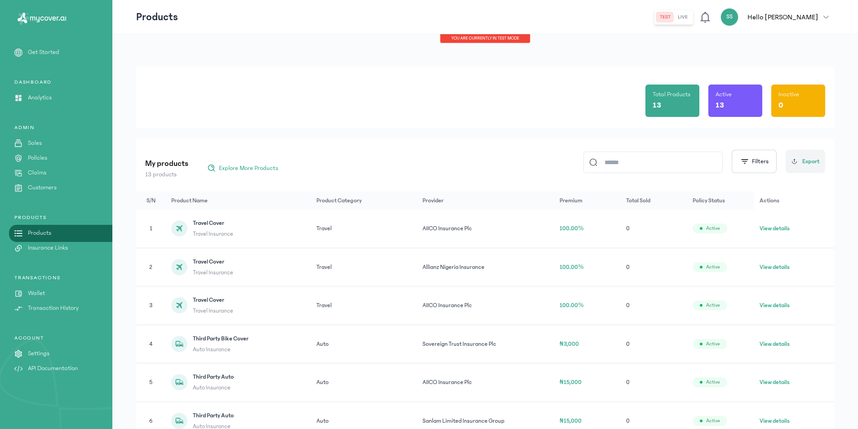
click at [807, 20] on p "Hello [PERSON_NAME]" at bounding box center [783, 17] width 71 height 11
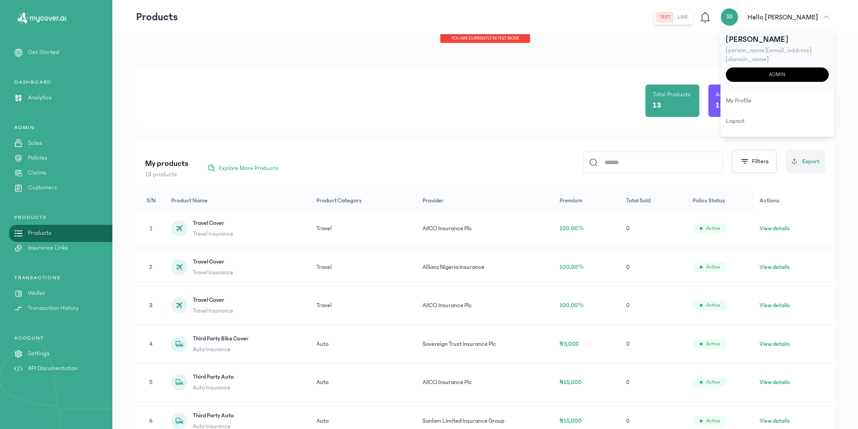
click at [791, 67] on div "admin" at bounding box center [777, 74] width 103 height 14
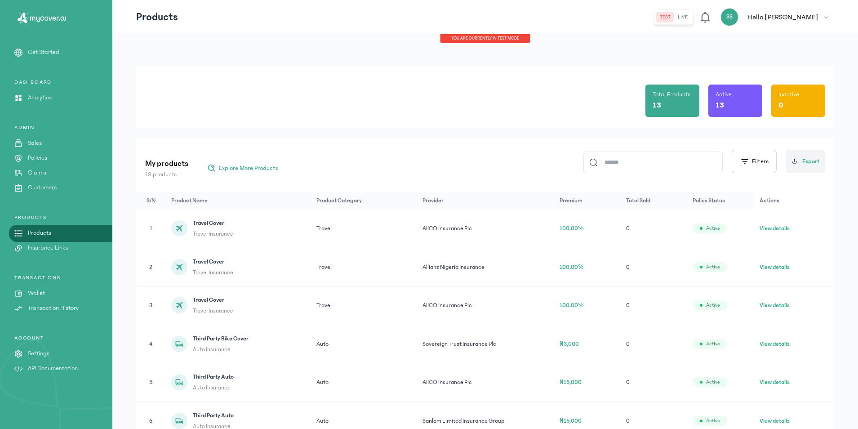
click at [35, 290] on p "Wallet" at bounding box center [36, 293] width 17 height 9
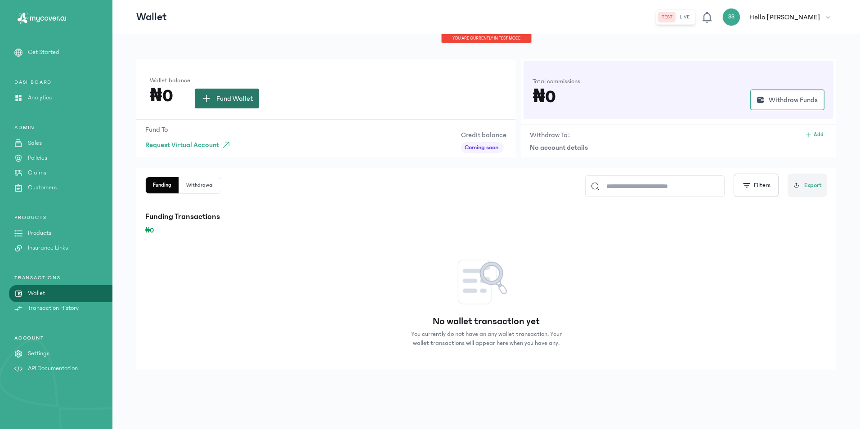
click at [240, 99] on span "Fund Wallet" at bounding box center [234, 98] width 36 height 11
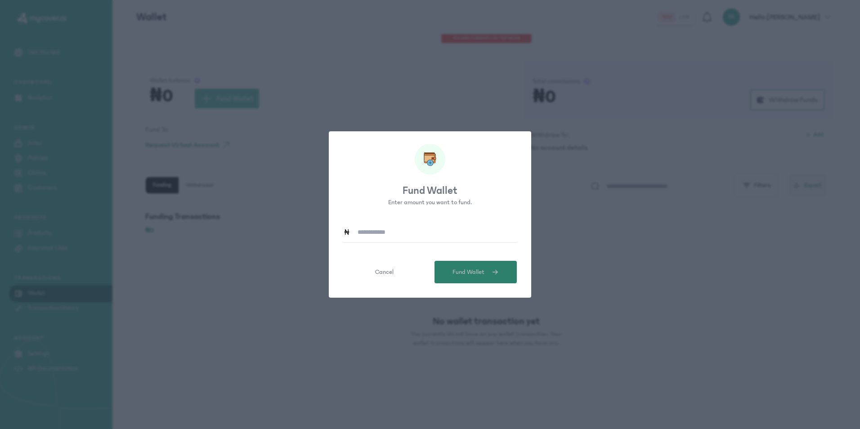
click at [481, 279] on button "Fund Wallet" at bounding box center [475, 272] width 82 height 22
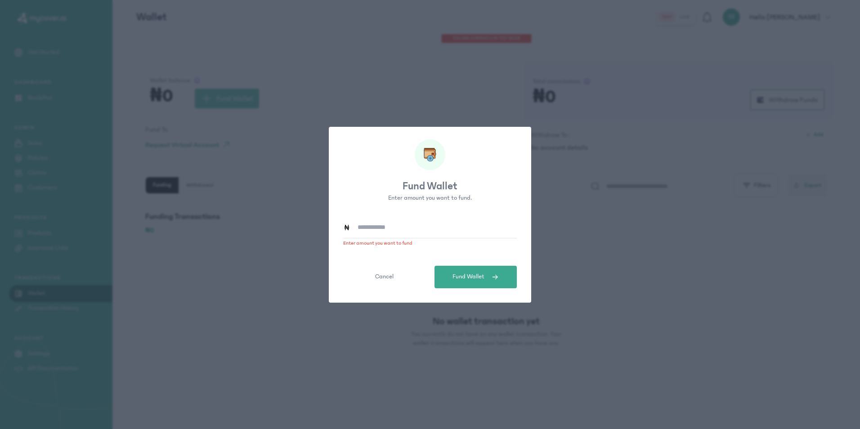
click at [385, 226] on input at bounding box center [433, 227] width 166 height 21
type input "*"
click at [397, 273] on button "Cancel" at bounding box center [384, 277] width 82 height 22
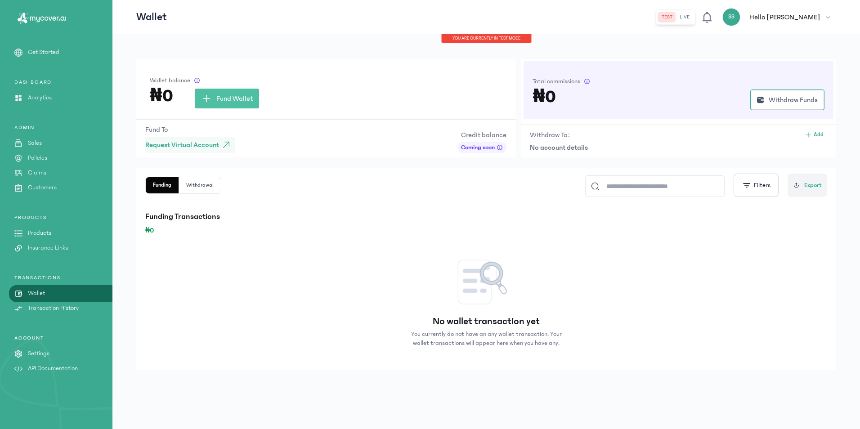
click at [172, 147] on span "Request Virtual Account" at bounding box center [182, 144] width 74 height 11
click at [199, 149] on span "Request Virtual Account" at bounding box center [182, 144] width 74 height 11
click at [479, 221] on p "Funding Transactions" at bounding box center [486, 216] width 682 height 13
click at [264, 306] on div "No wallet transaction yet You currently do not have an any wallet transaction. …" at bounding box center [486, 300] width 700 height 129
click at [198, 187] on button "Withdrawal" at bounding box center [200, 185] width 42 height 16
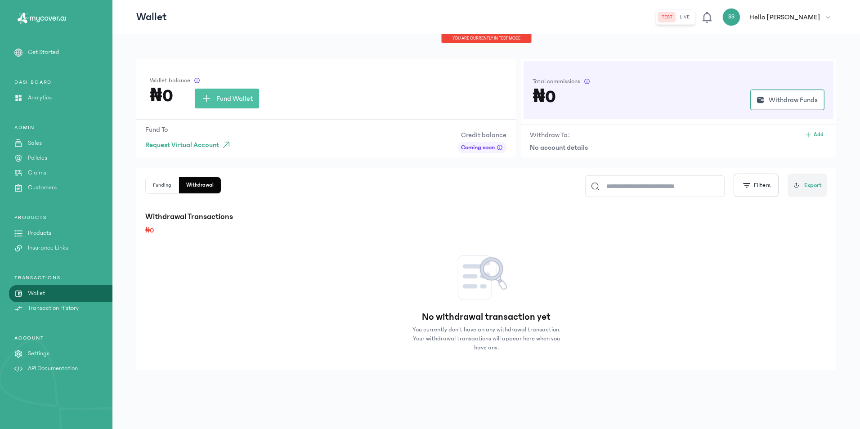
click at [179, 188] on button "Funding" at bounding box center [200, 185] width 42 height 16
click at [202, 182] on button "Withdrawal" at bounding box center [200, 185] width 42 height 16
click at [179, 184] on button "Funding" at bounding box center [200, 185] width 42 height 16
click at [214, 184] on button "Withdrawal" at bounding box center [200, 185] width 42 height 16
click at [179, 186] on button "Funding" at bounding box center [200, 185] width 42 height 16
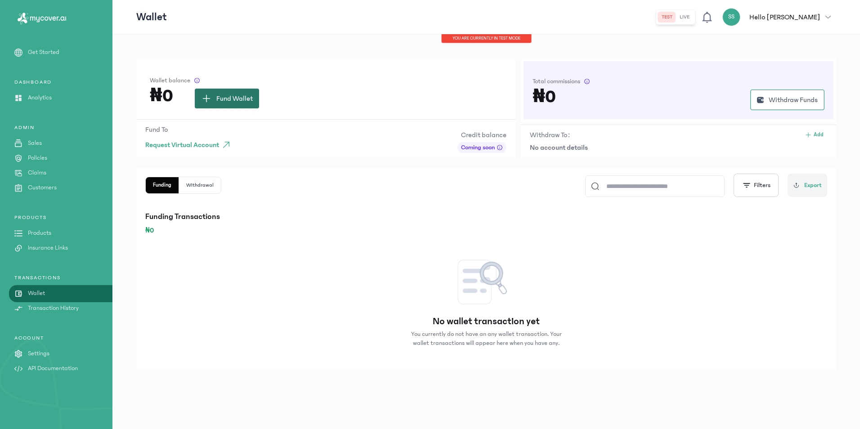
click at [232, 98] on span "Fund Wallet" at bounding box center [234, 98] width 36 height 11
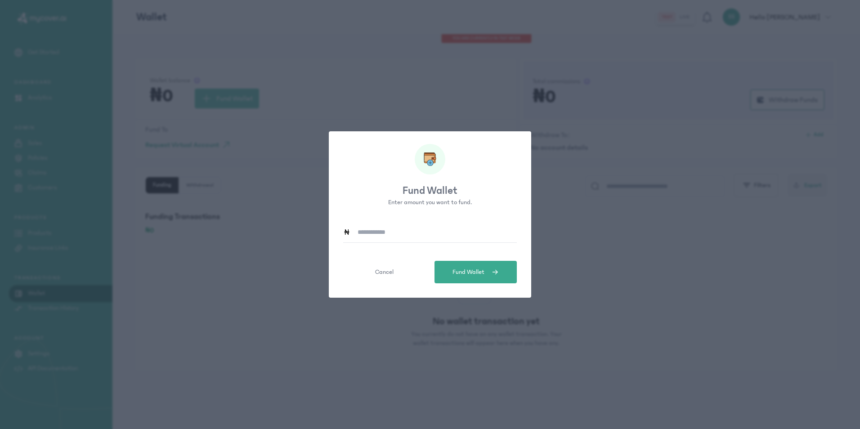
click at [390, 241] on input at bounding box center [433, 232] width 166 height 21
type input "*******"
click at [510, 281] on button "Fund Wallet" at bounding box center [475, 272] width 82 height 22
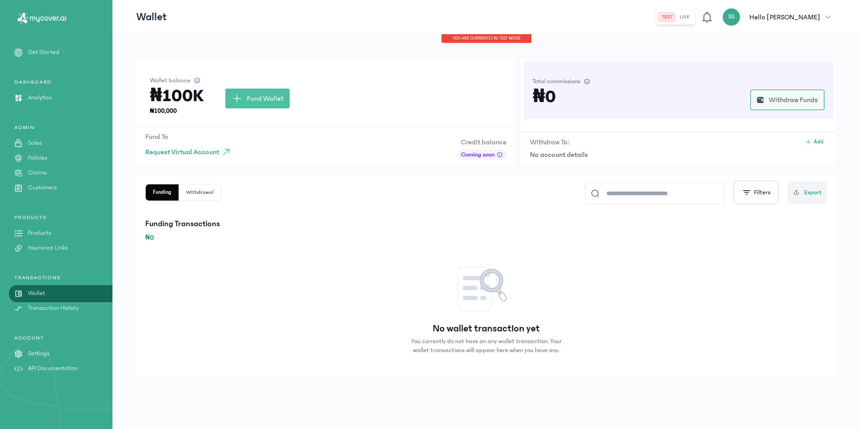
click at [792, 101] on span "Withdraw Funds" at bounding box center [792, 99] width 49 height 11
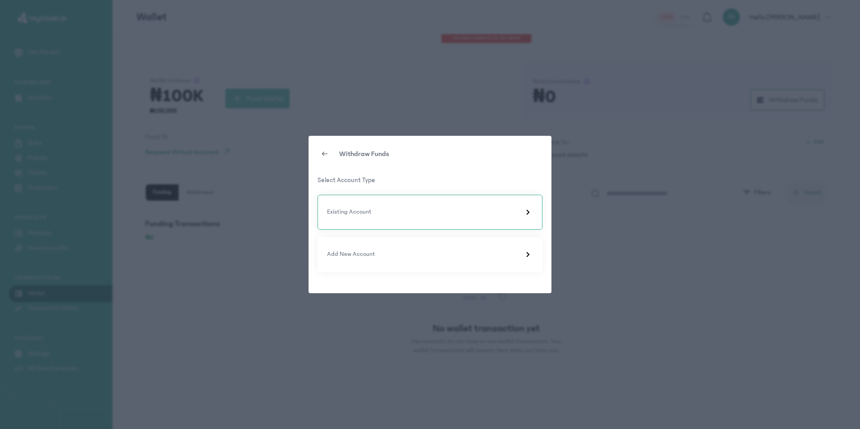
click at [404, 217] on div "Existing Account" at bounding box center [430, 212] width 206 height 11
click at [369, 169] on div "Withdraw Funds Existing Accounts" at bounding box center [429, 171] width 225 height 48
click at [365, 183] on p "Existing Accounts" at bounding box center [429, 180] width 225 height 10
click at [352, 182] on p "Existing Accounts" at bounding box center [429, 180] width 225 height 10
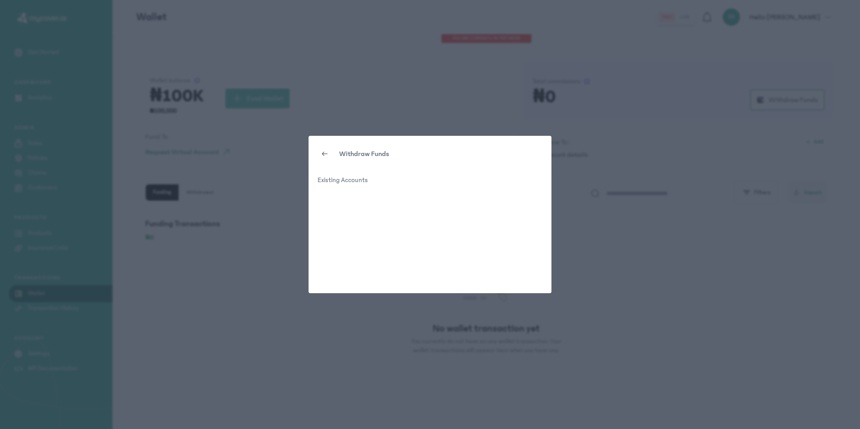
click at [320, 147] on div "Withdraw Funds" at bounding box center [429, 154] width 225 height 14
click at [324, 154] on icon at bounding box center [324, 153] width 7 height 7
click at [382, 211] on div "Existing Account" at bounding box center [430, 212] width 206 height 11
click at [366, 179] on p "Existing Accounts" at bounding box center [429, 180] width 225 height 10
click at [327, 156] on icon at bounding box center [324, 153] width 7 height 7
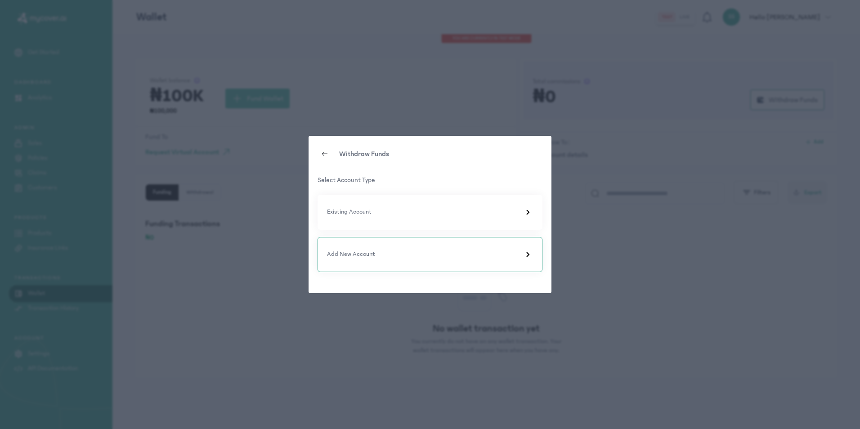
click at [366, 249] on div "Add New Account" at bounding box center [429, 254] width 225 height 35
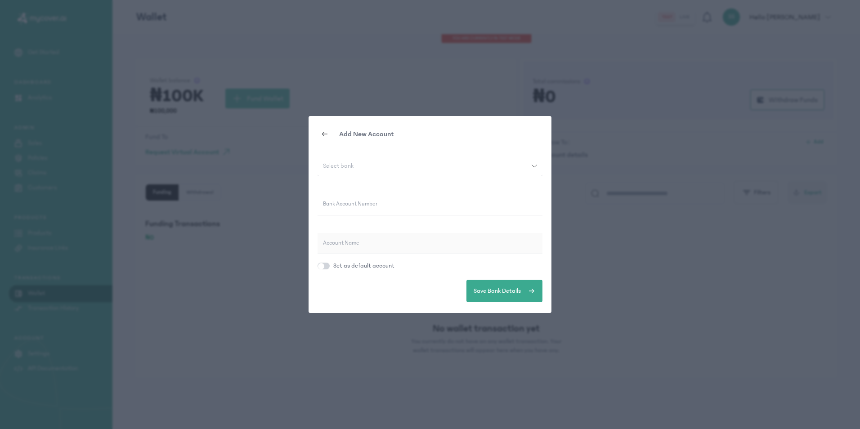
click at [324, 129] on div at bounding box center [324, 134] width 14 height 14
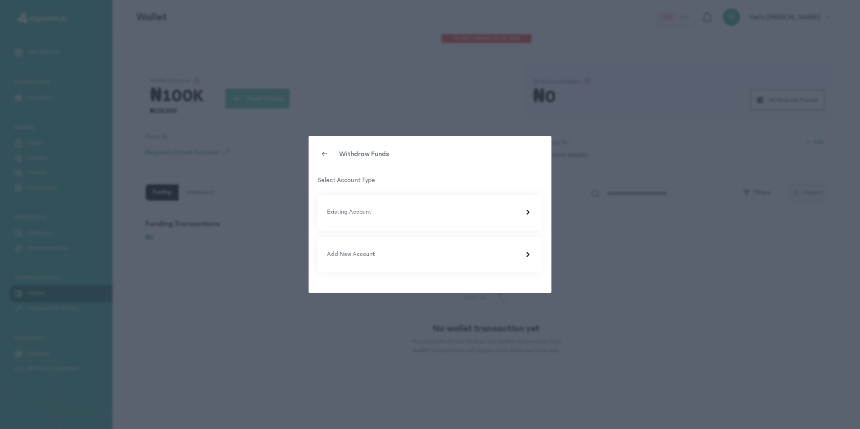
click at [339, 101] on div "Withdraw Funds Select Account Type Existing Account Add New Account" at bounding box center [430, 214] width 860 height 429
click at [360, 261] on div "Add New Account" at bounding box center [429, 254] width 225 height 35
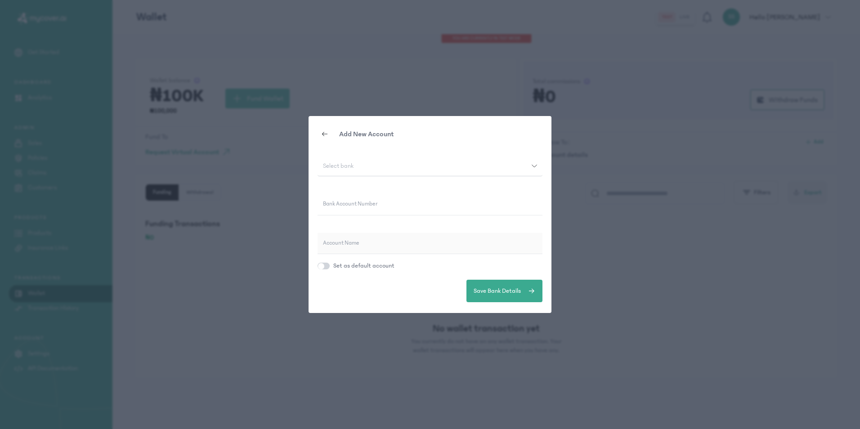
click at [346, 160] on button "Select bank" at bounding box center [429, 166] width 225 height 21
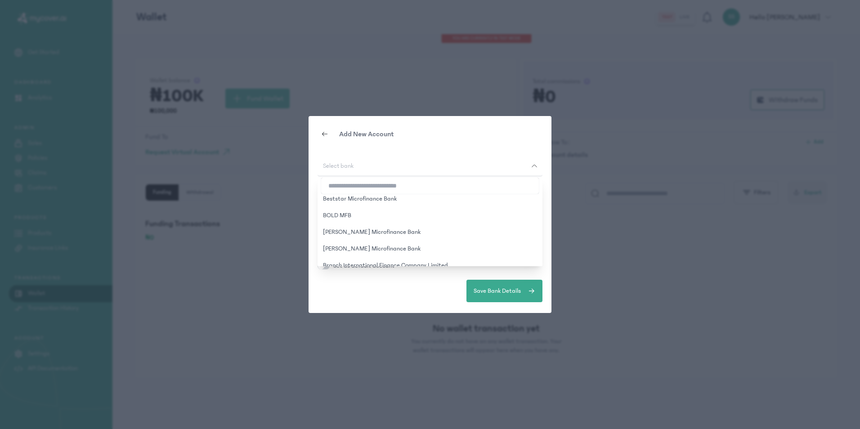
scroll to position [540, 0]
click at [243, 261] on div "Add New Account Select bank 9mobile 9Payment Service Bank Abbey Mortgage Bank A…" at bounding box center [430, 214] width 860 height 429
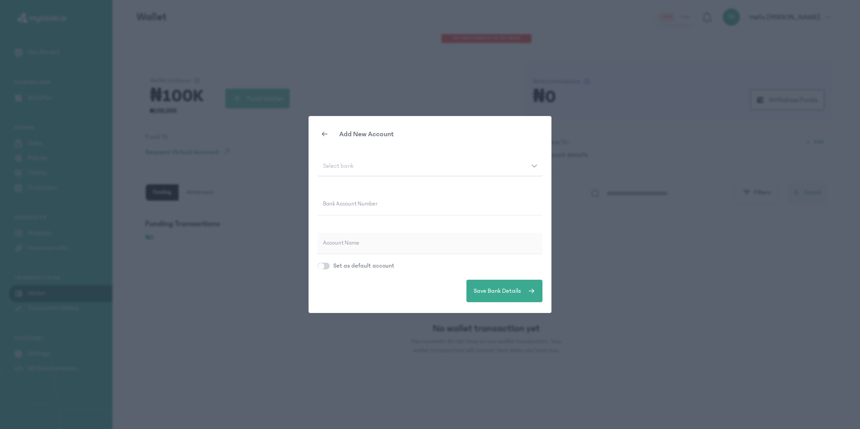
click at [323, 136] on icon at bounding box center [324, 133] width 7 height 7
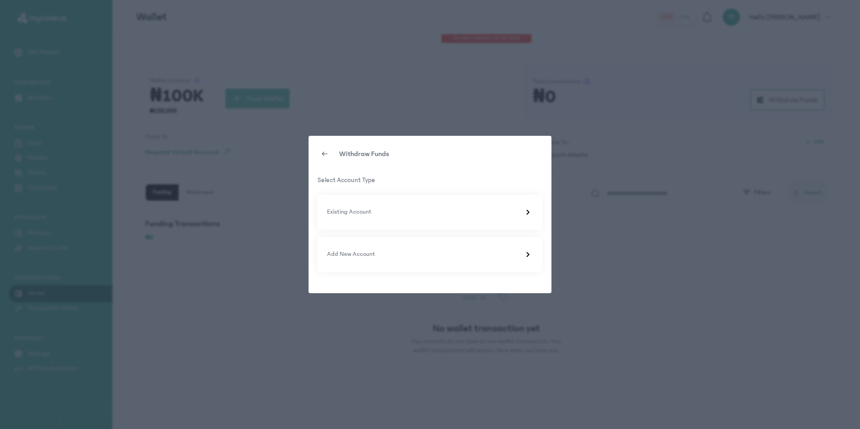
click at [324, 153] on icon at bounding box center [324, 153] width 7 height 7
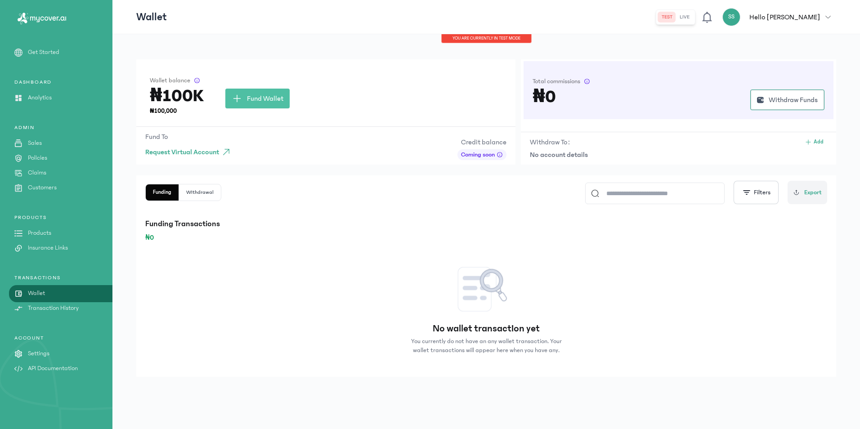
click at [393, 255] on div "No wallet transaction yet You currently do not have an any wallet transaction. …" at bounding box center [486, 307] width 700 height 129
click at [201, 193] on button "Withdrawal" at bounding box center [200, 192] width 42 height 16
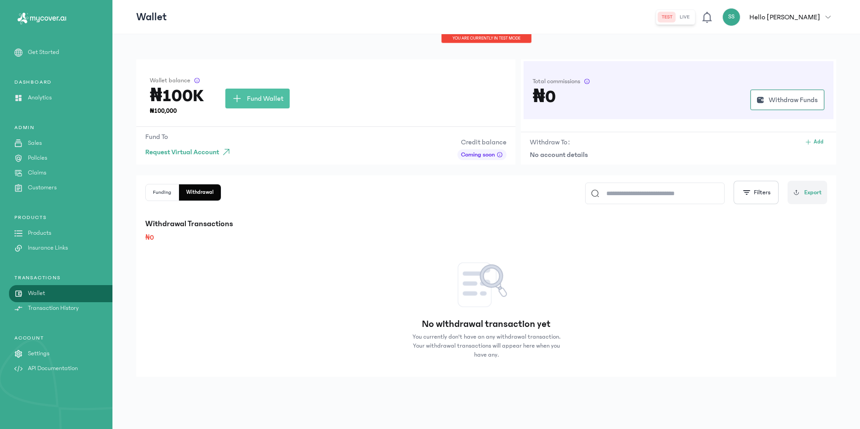
click at [179, 193] on button "Funding" at bounding box center [200, 192] width 42 height 16
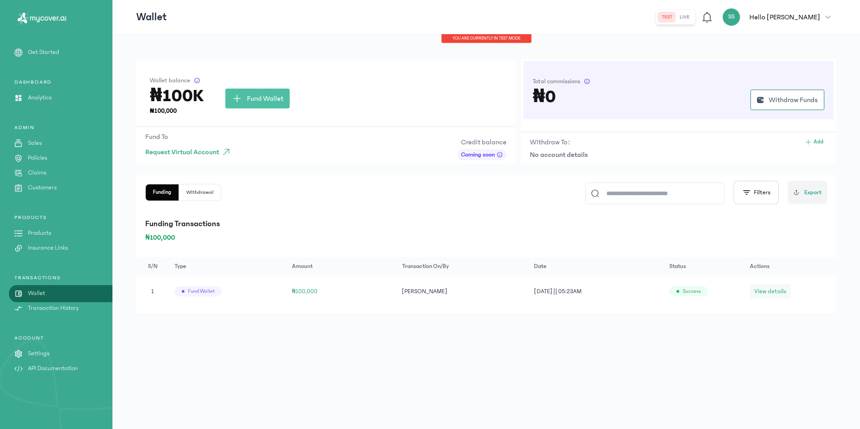
click at [758, 292] on span "View details" at bounding box center [770, 291] width 32 height 9
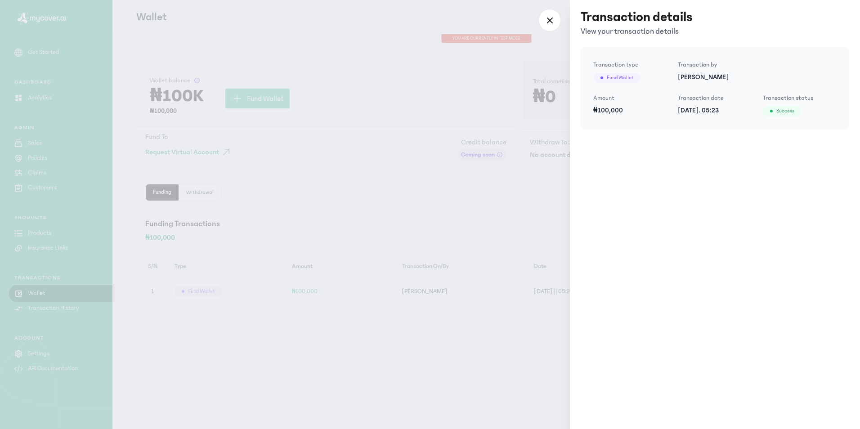
click at [487, 111] on div at bounding box center [430, 214] width 860 height 429
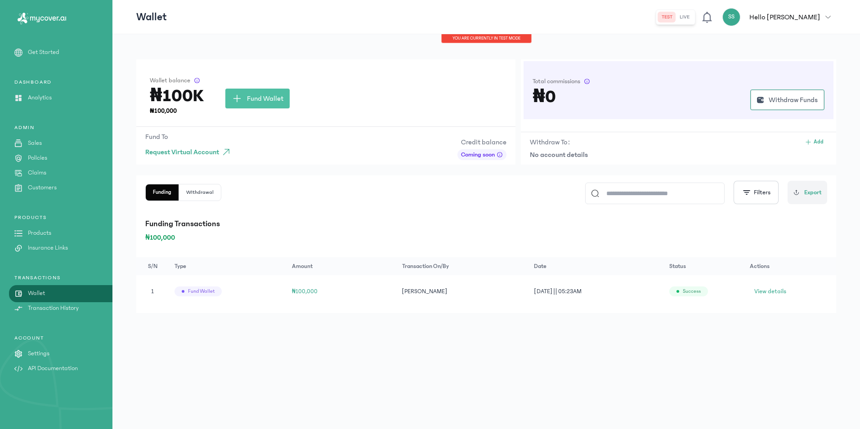
click at [50, 307] on p "Transaction History" at bounding box center [53, 308] width 51 height 9
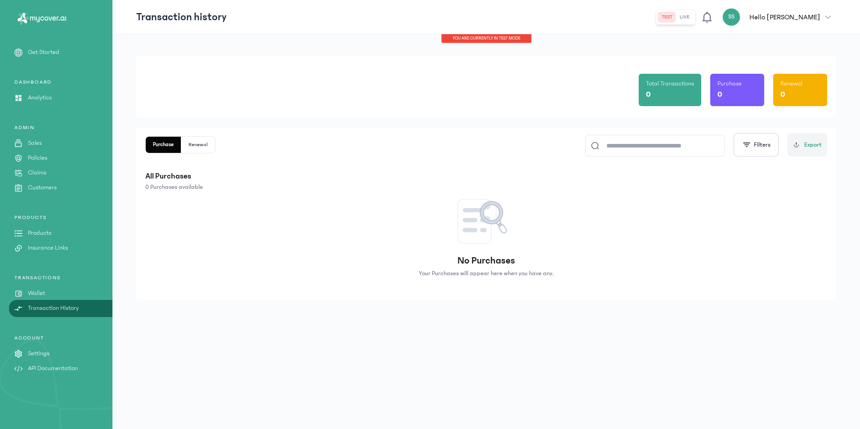
click at [57, 294] on link "Wallet" at bounding box center [56, 293] width 112 height 9
